Goal: Task Accomplishment & Management: Use online tool/utility

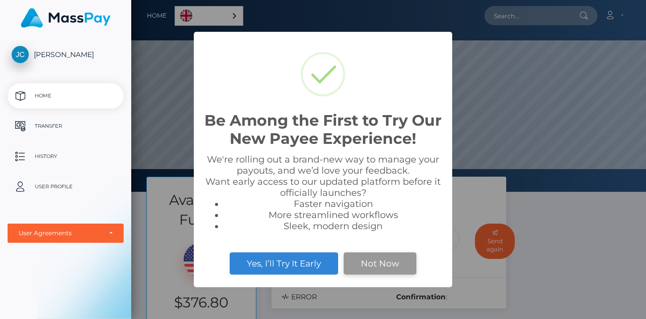
scroll to position [192, 515]
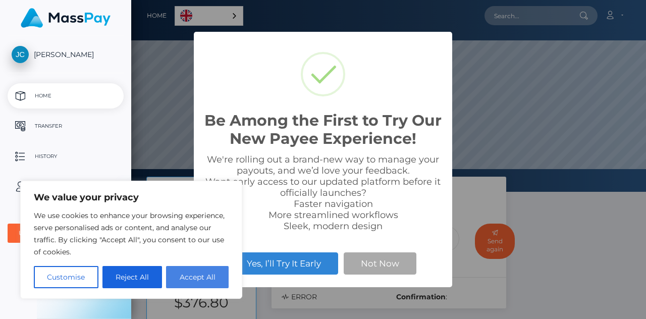
click at [202, 271] on button "Accept All" at bounding box center [197, 277] width 63 height 22
checkbox input "true"
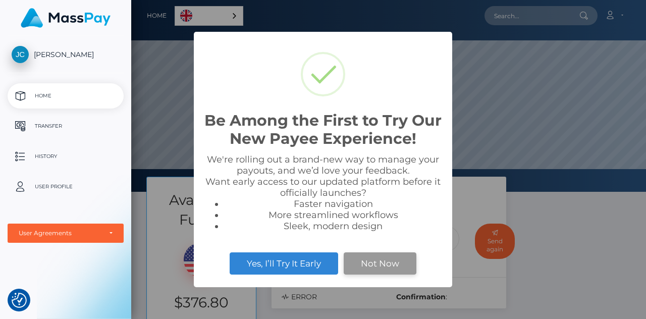
click at [360, 266] on button "Not Now" at bounding box center [380, 263] width 73 height 22
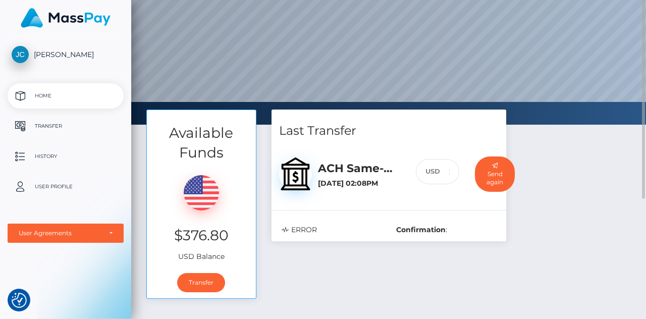
scroll to position [101, 0]
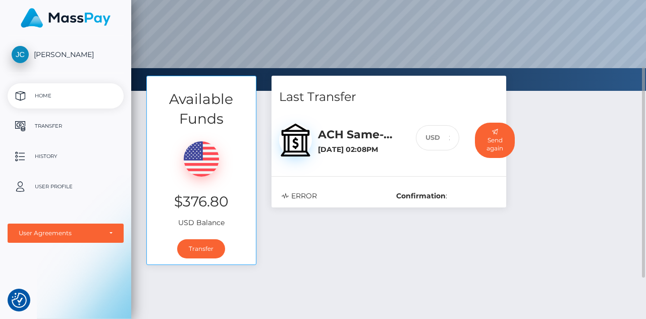
click at [342, 126] on div "ACH Same-day / USD [DATE] 02:08PM" at bounding box center [360, 142] width 98 height 44
click at [418, 199] on b "Confirmation" at bounding box center [420, 195] width 49 height 9
click at [424, 136] on div "USD" at bounding box center [428, 138] width 24 height 26
click at [209, 253] on link "Transfer" at bounding box center [201, 248] width 48 height 19
